Goal: Navigation & Orientation: Locate item on page

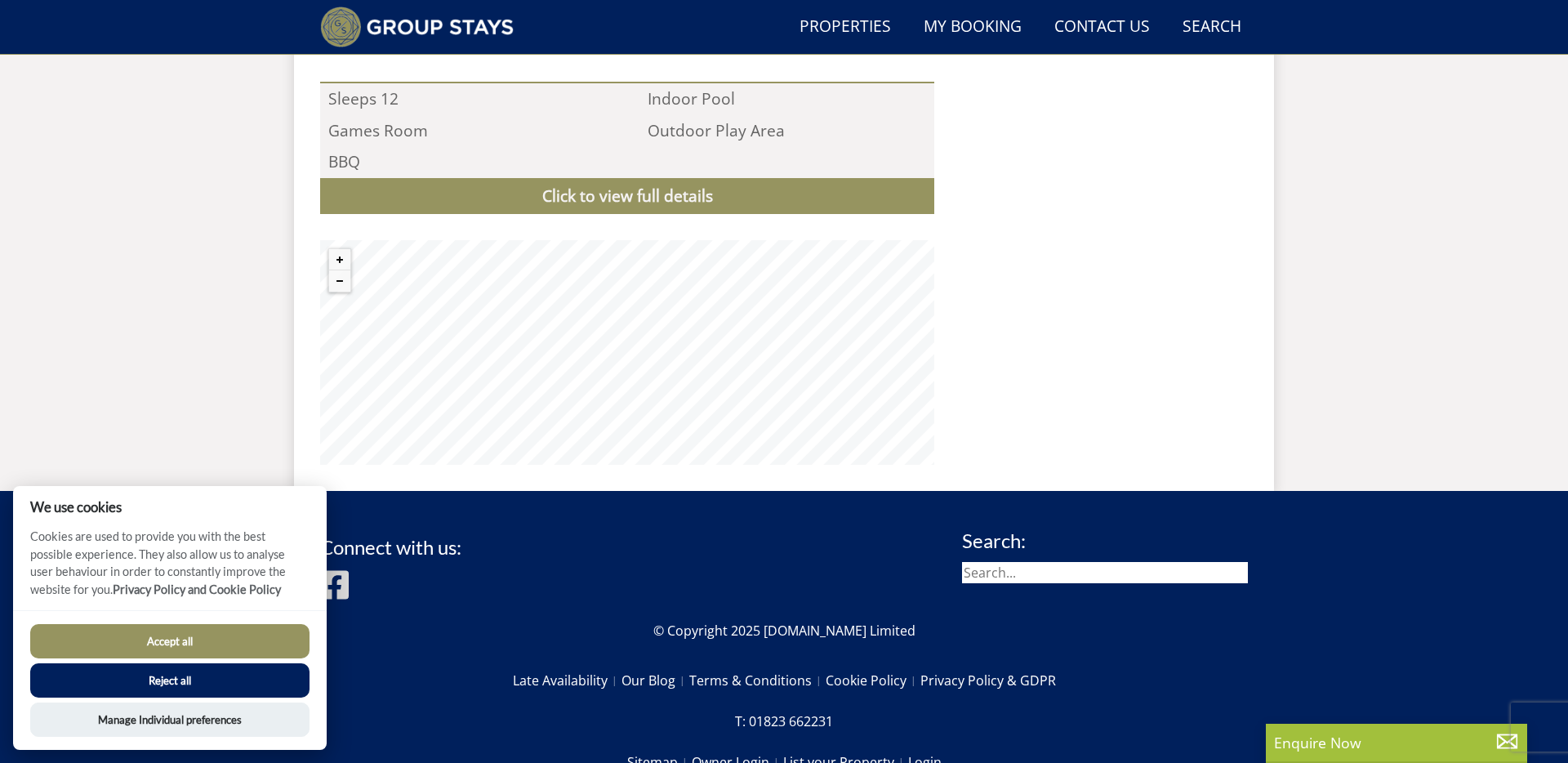
scroll to position [1685, 0]
click at [340, 271] on button "Zoom out" at bounding box center [340, 281] width 21 height 21
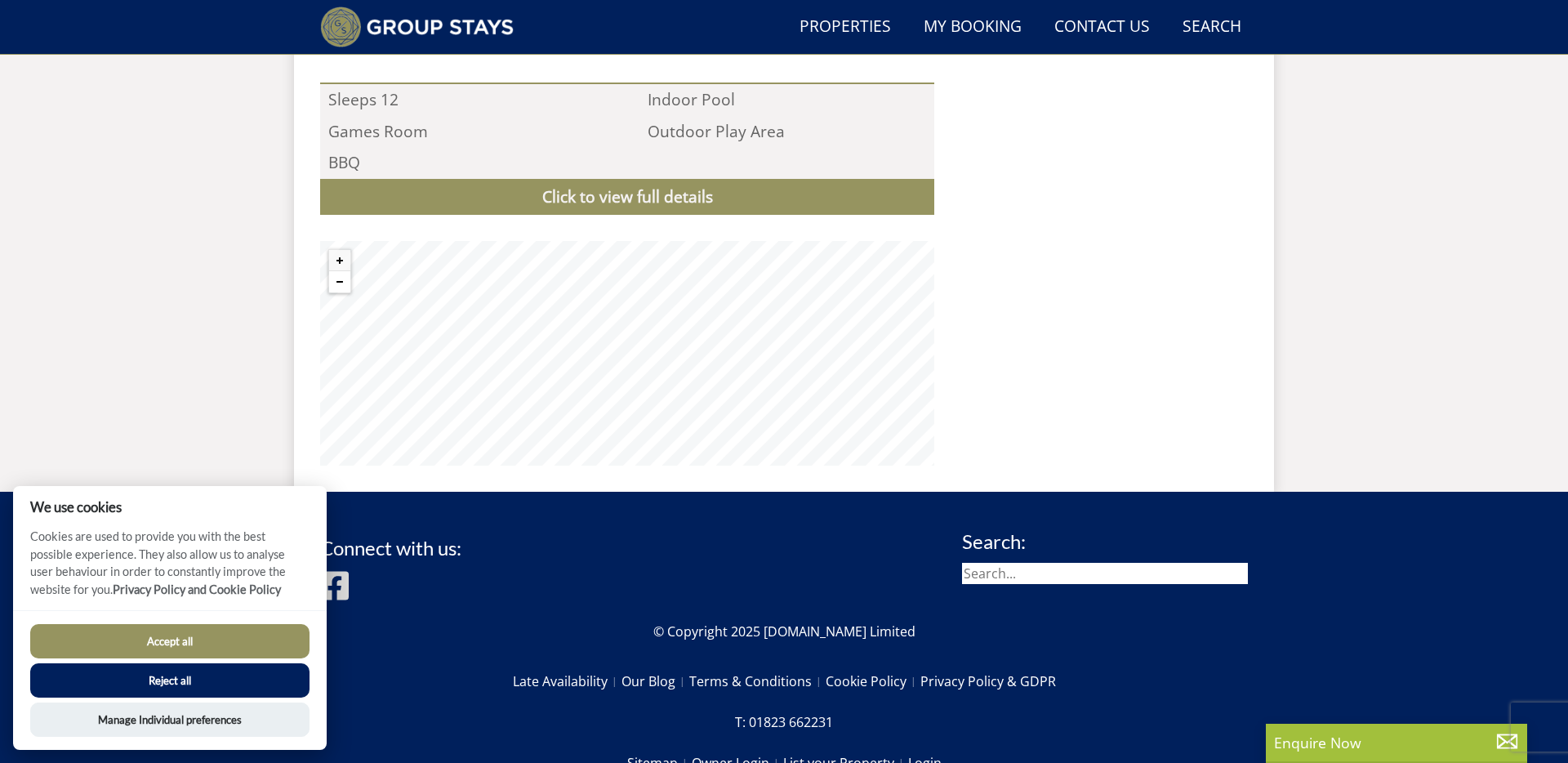
click at [340, 271] on button "Zoom out" at bounding box center [340, 281] width 21 height 21
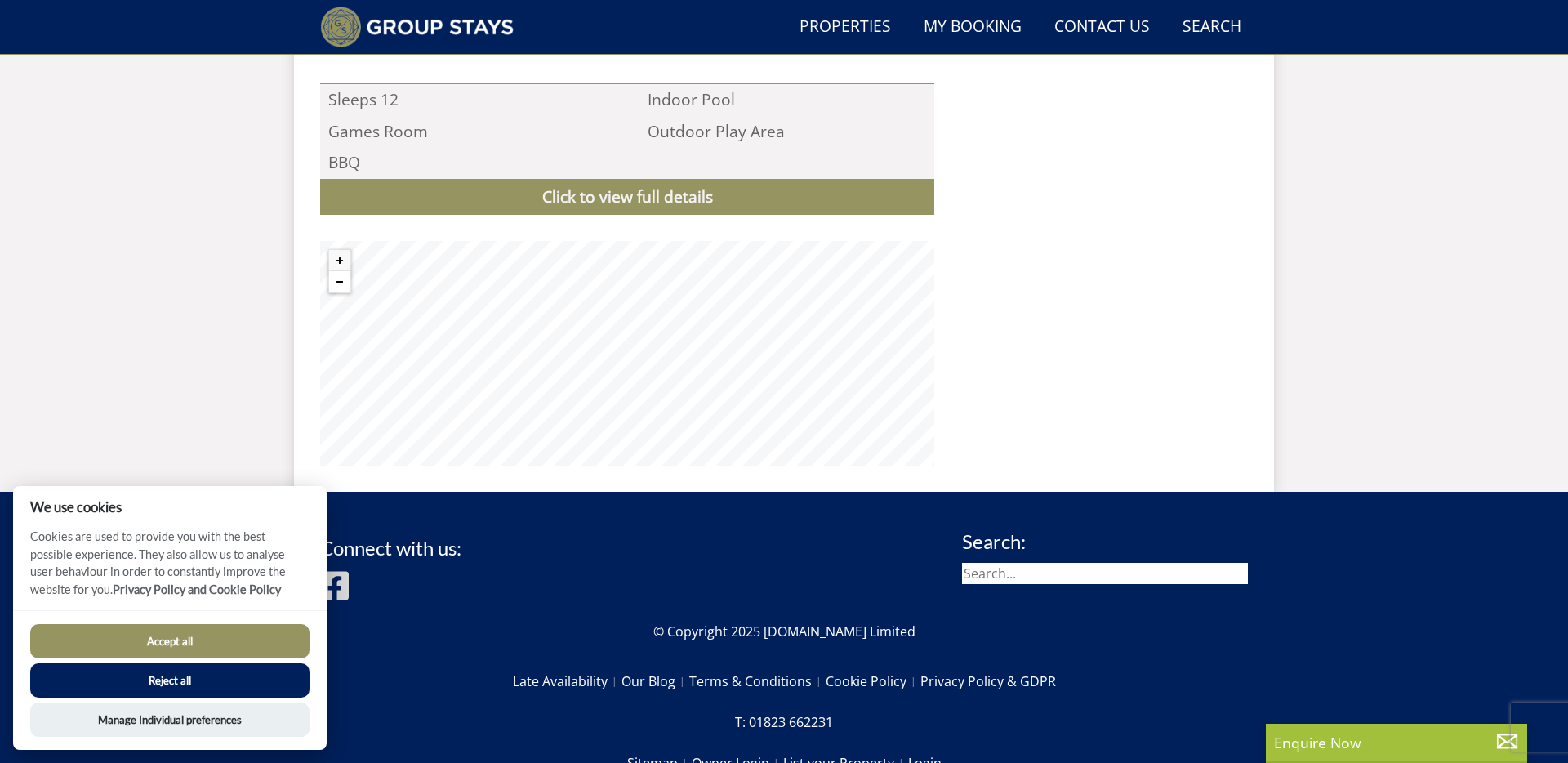
click at [340, 271] on button "Zoom out" at bounding box center [340, 281] width 21 height 21
click at [341, 250] on button "Zoom in" at bounding box center [340, 260] width 21 height 21
